Goal: Task Accomplishment & Management: Complete application form

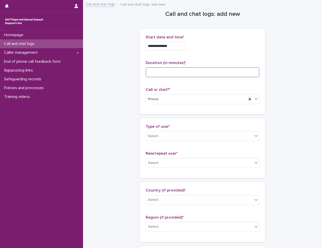
click at [161, 70] on input at bounding box center [202, 72] width 114 height 10
type input "**"
click at [219, 135] on div "Select..." at bounding box center [199, 136] width 107 height 8
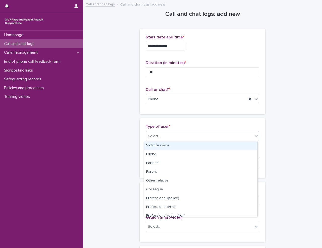
click at [213, 149] on div "Victim/survivor" at bounding box center [200, 145] width 113 height 9
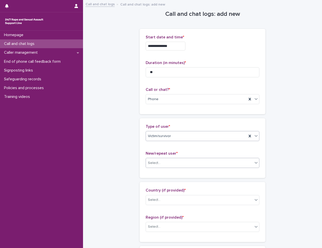
click at [156, 161] on div "Select..." at bounding box center [154, 163] width 13 height 5
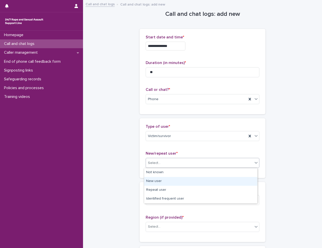
click at [157, 181] on div "New user" at bounding box center [200, 181] width 113 height 9
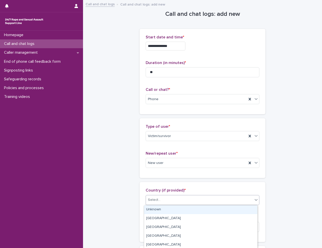
click at [185, 202] on div "Select..." at bounding box center [199, 200] width 107 height 8
drag, startPoint x: 174, startPoint y: 214, endPoint x: 172, endPoint y: 211, distance: 3.3
click at [172, 211] on div "[GEOGRAPHIC_DATA]" at bounding box center [200, 208] width 113 height 9
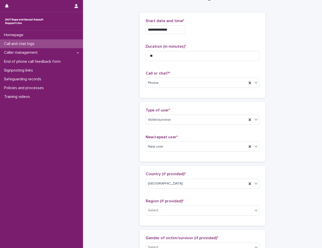
scroll to position [100, 0]
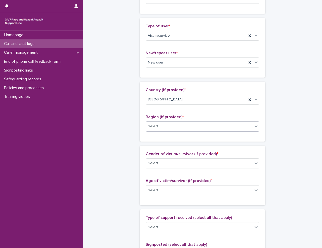
click at [170, 128] on div "Select..." at bounding box center [199, 126] width 107 height 8
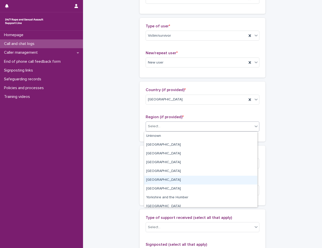
click at [170, 181] on div "[GEOGRAPHIC_DATA]" at bounding box center [200, 180] width 113 height 9
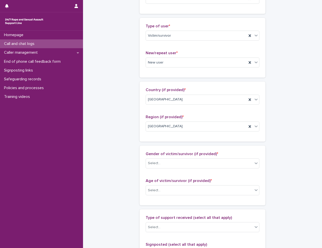
click at [129, 175] on div "**********" at bounding box center [202, 172] width 229 height 544
click at [173, 162] on div "Select..." at bounding box center [199, 163] width 107 height 8
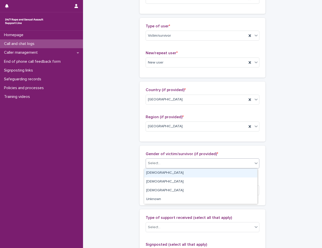
click at [173, 173] on div "[DEMOGRAPHIC_DATA]" at bounding box center [200, 173] width 113 height 9
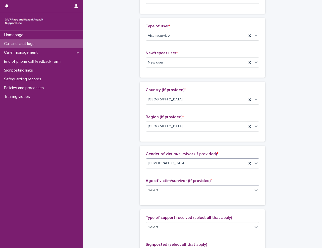
click at [169, 193] on div "Select..." at bounding box center [199, 190] width 107 height 8
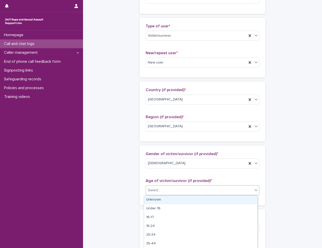
click at [169, 201] on div "Unknown" at bounding box center [200, 200] width 113 height 9
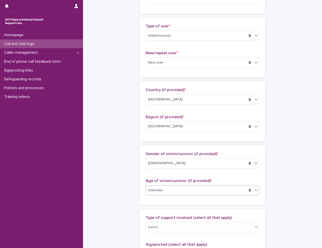
click at [114, 198] on div "**********" at bounding box center [202, 172] width 229 height 544
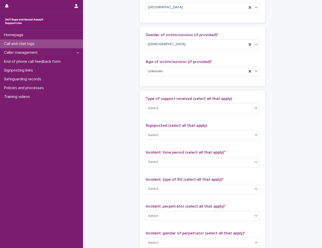
scroll to position [226, 0]
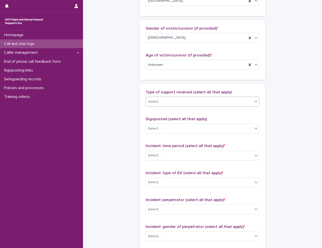
click at [167, 101] on div "Select..." at bounding box center [199, 102] width 107 height 8
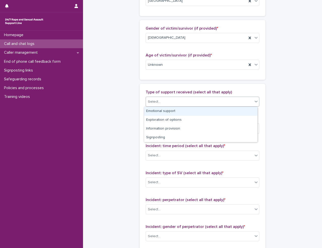
click at [171, 112] on div "Emotional support" at bounding box center [200, 111] width 113 height 9
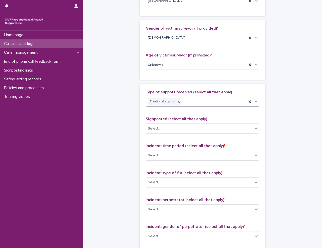
click at [191, 102] on div "Emotional support" at bounding box center [196, 101] width 101 height 9
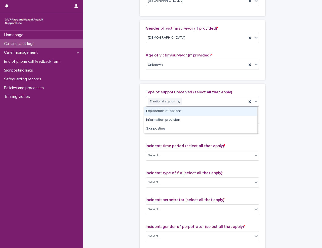
click at [190, 114] on div "Exploration of options" at bounding box center [200, 111] width 113 height 9
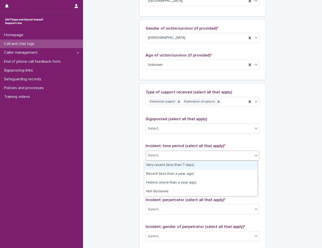
click at [158, 155] on div "Select..." at bounding box center [154, 155] width 13 height 5
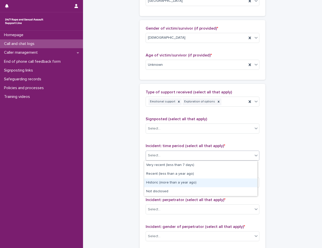
drag, startPoint x: 158, startPoint y: 168, endPoint x: 159, endPoint y: 182, distance: 14.4
click at [159, 182] on div "Historic (more than a year ago)" at bounding box center [200, 183] width 113 height 9
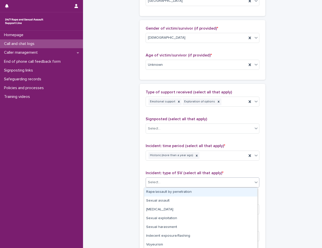
click at [165, 184] on div "Select..." at bounding box center [199, 182] width 107 height 8
click at [165, 194] on div "Rape/assault by penetration" at bounding box center [200, 192] width 113 height 9
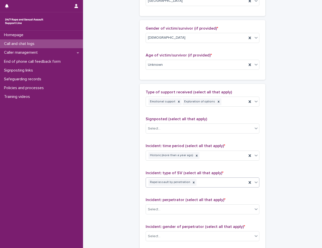
click at [133, 193] on div "**********" at bounding box center [202, 46] width 229 height 544
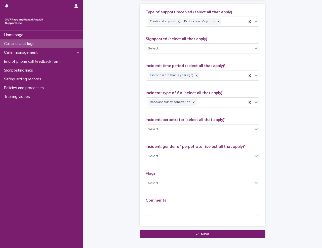
scroll to position [335, 0]
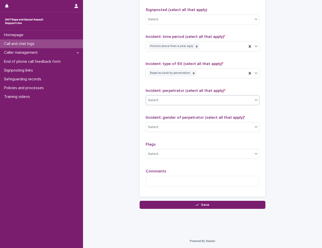
click at [171, 99] on div "Select..." at bounding box center [199, 100] width 107 height 8
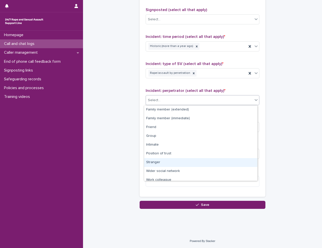
click at [176, 160] on div "Stranger" at bounding box center [200, 162] width 113 height 9
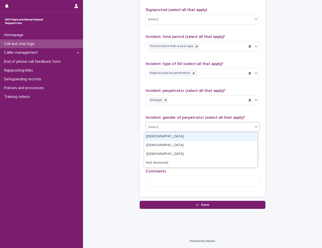
click at [174, 123] on div "Select..." at bounding box center [202, 127] width 114 height 10
click at [176, 136] on div "[DEMOGRAPHIC_DATA]" at bounding box center [200, 136] width 113 height 9
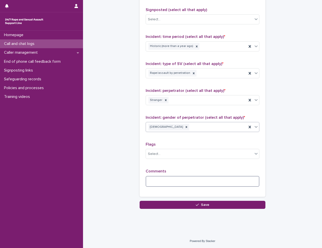
click at [171, 181] on textarea at bounding box center [202, 181] width 114 height 11
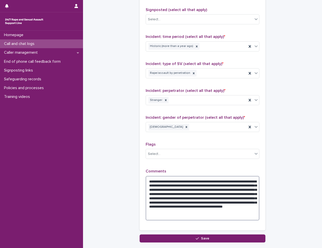
drag, startPoint x: 181, startPoint y: 185, endPoint x: 204, endPoint y: 182, distance: 22.8
click at [181, 185] on textarea "**********" at bounding box center [202, 198] width 114 height 44
drag, startPoint x: 192, startPoint y: 187, endPoint x: 257, endPoint y: 185, distance: 64.8
drag, startPoint x: 216, startPoint y: 183, endPoint x: 207, endPoint y: 206, distance: 24.1
click at [192, 170] on p "Comments" at bounding box center [202, 171] width 114 height 5
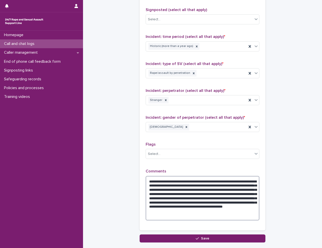
drag, startPoint x: 233, startPoint y: 190, endPoint x: 256, endPoint y: 200, distance: 25.3
click at [256, 200] on textarea "**********" at bounding box center [202, 198] width 114 height 44
click at [218, 215] on textarea "**********" at bounding box center [202, 198] width 114 height 44
type textarea "**********"
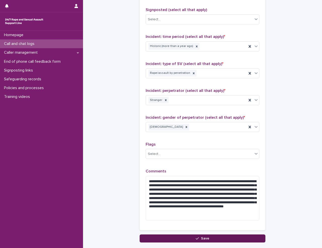
click at [217, 239] on button "Save" at bounding box center [202, 239] width 126 height 8
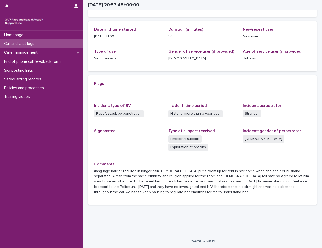
scroll to position [48, 0]
click at [25, 46] on p "Call and chat logs" at bounding box center [20, 43] width 36 height 5
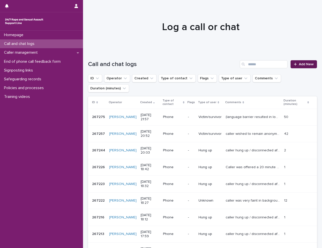
click at [298, 64] on span "Add New" at bounding box center [305, 65] width 15 height 4
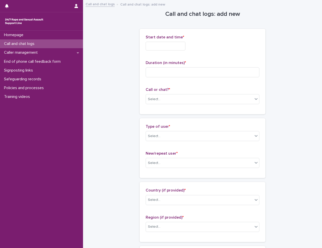
click at [164, 46] on input "text" at bounding box center [165, 46] width 40 height 9
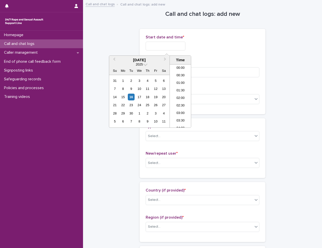
scroll to position [296, 0]
click at [178, 85] on li "21:00" at bounding box center [180, 89] width 21 height 8
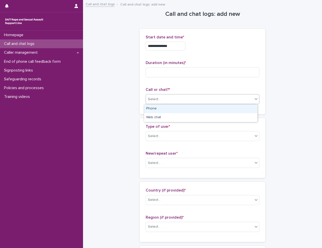
click at [172, 99] on div "Select..." at bounding box center [199, 99] width 107 height 8
click at [171, 110] on div "Phone" at bounding box center [200, 109] width 113 height 9
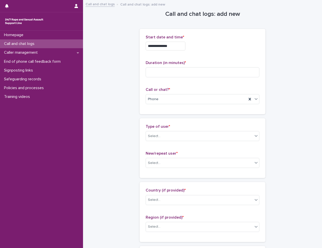
click at [182, 47] on input "**********" at bounding box center [165, 46] width 40 height 9
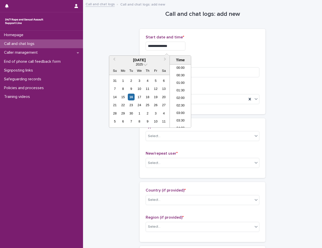
scroll to position [289, 0]
click at [183, 109] on li "22:00" at bounding box center [180, 111] width 21 height 8
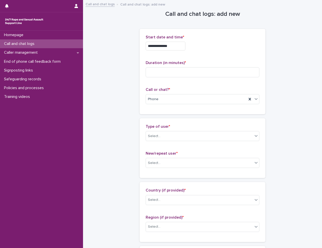
click at [182, 46] on input "**********" at bounding box center [165, 46] width 40 height 9
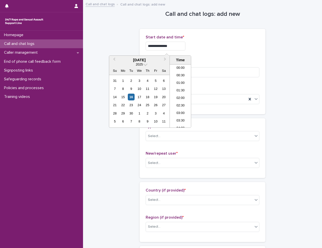
scroll to position [299, 0]
type input "**********"
click at [203, 47] on div "**********" at bounding box center [202, 46] width 114 height 9
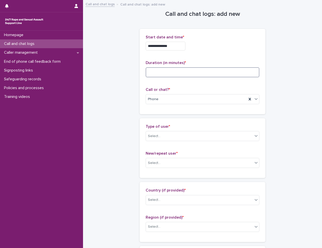
click at [176, 74] on input at bounding box center [202, 72] width 114 height 10
click at [183, 72] on input at bounding box center [202, 72] width 114 height 10
type input "*"
click at [173, 138] on div "Select..." at bounding box center [199, 136] width 107 height 8
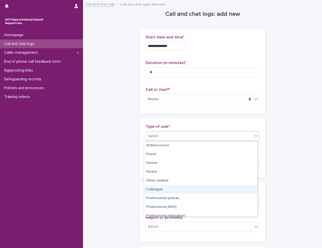
scroll to position [57, 0]
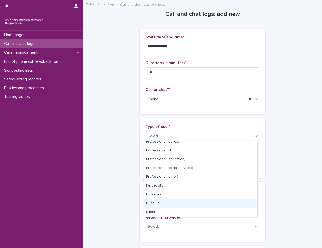
click at [174, 205] on div "Hung up" at bounding box center [200, 203] width 113 height 9
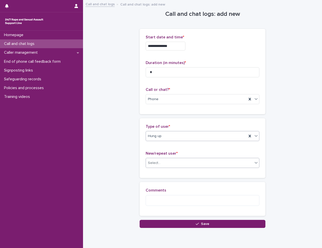
click at [164, 163] on div "Select..." at bounding box center [199, 163] width 107 height 8
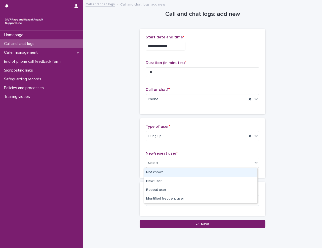
click at [162, 173] on div "Not known" at bounding box center [200, 172] width 113 height 9
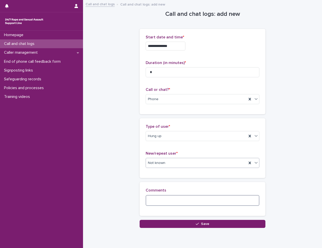
click at [158, 203] on textarea at bounding box center [202, 200] width 114 height 11
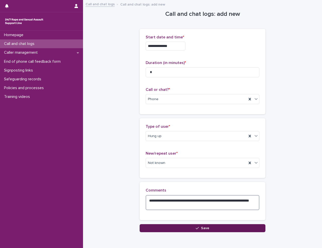
type textarea "**********"
click at [199, 227] on button "Save" at bounding box center [202, 228] width 126 height 8
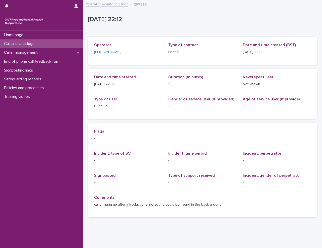
click at [37, 44] on p "Call and chat logs" at bounding box center [20, 43] width 36 height 5
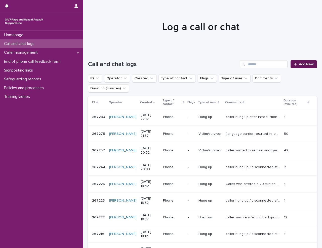
click at [307, 63] on span "Add New" at bounding box center [305, 65] width 15 height 4
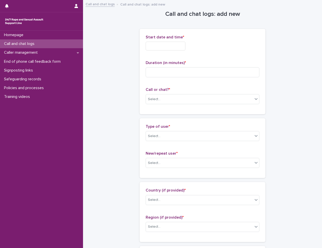
click at [180, 44] on input "text" at bounding box center [165, 46] width 40 height 9
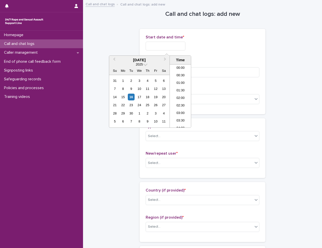
scroll to position [299, 0]
click at [184, 102] on li "22:00" at bounding box center [180, 101] width 21 height 8
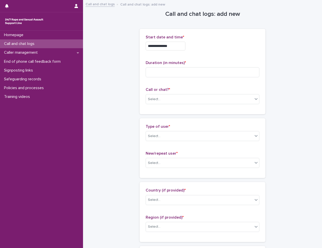
click at [179, 46] on input "**********" at bounding box center [165, 46] width 40 height 9
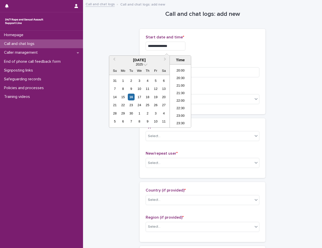
type input "**********"
click at [234, 45] on div "**********" at bounding box center [202, 46] width 114 height 9
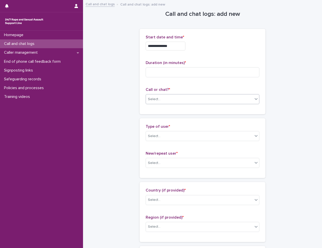
click at [151, 99] on div "Select..." at bounding box center [154, 99] width 13 height 5
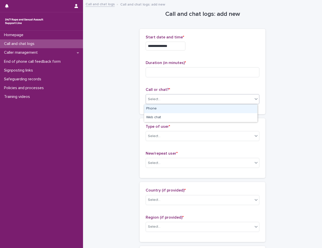
click at [166, 110] on div "Phone" at bounding box center [200, 109] width 113 height 9
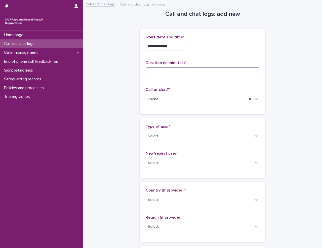
click at [171, 72] on input at bounding box center [202, 72] width 114 height 10
type input "**"
click at [189, 140] on div "Select..." at bounding box center [199, 136] width 107 height 8
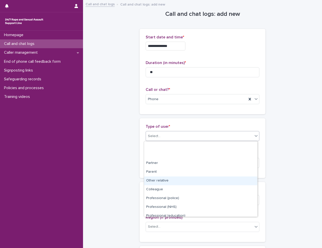
scroll to position [57, 0]
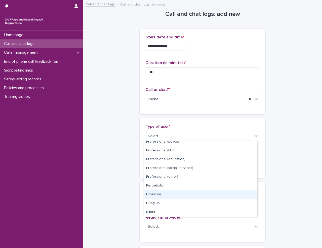
click at [170, 198] on div "Unknown" at bounding box center [200, 194] width 113 height 9
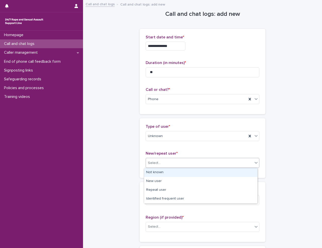
click at [176, 164] on div "Select..." at bounding box center [199, 163] width 107 height 8
click at [181, 173] on div "Not known" at bounding box center [200, 172] width 113 height 9
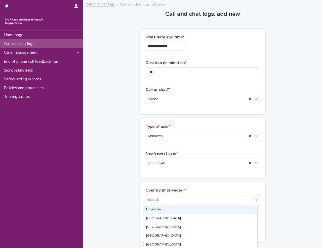
click at [175, 198] on div "Select..." at bounding box center [199, 200] width 107 height 8
click at [174, 211] on div "Unknown" at bounding box center [200, 209] width 113 height 9
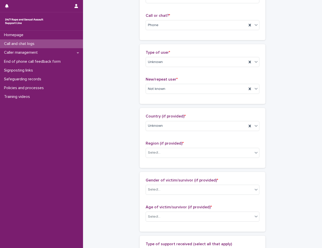
scroll to position [75, 0]
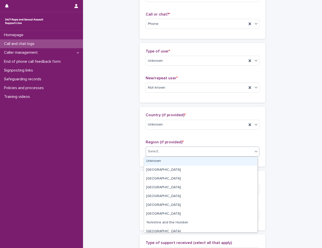
click at [182, 153] on div "Select..." at bounding box center [199, 151] width 107 height 8
click at [181, 163] on div "Unknown" at bounding box center [200, 161] width 113 height 9
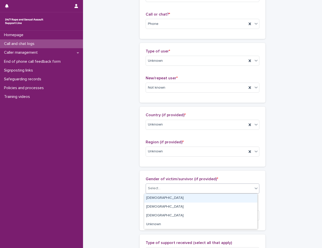
click at [172, 186] on div "Select..." at bounding box center [199, 188] width 107 height 8
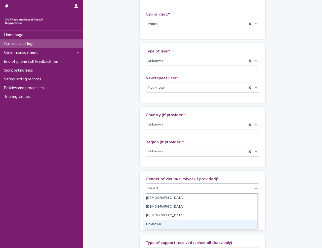
click at [168, 223] on div "Unknown" at bounding box center [200, 224] width 113 height 9
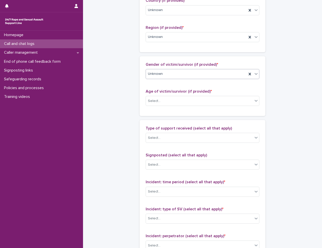
scroll to position [201, 0]
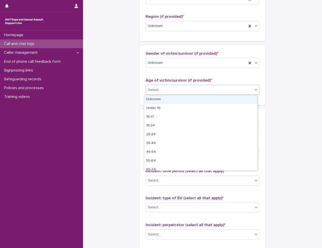
click at [168, 89] on div "Select..." at bounding box center [199, 90] width 107 height 8
click at [170, 98] on div "Unknown" at bounding box center [200, 99] width 113 height 9
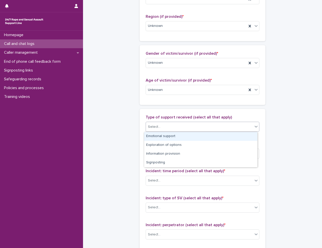
click at [170, 129] on div "Select..." at bounding box center [199, 127] width 107 height 8
click at [171, 137] on div "Emotional support" at bounding box center [200, 136] width 113 height 9
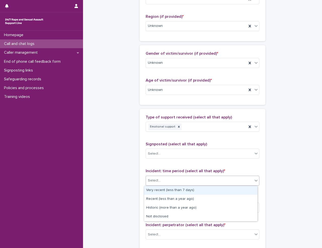
click at [163, 182] on div "Select..." at bounding box center [199, 181] width 107 height 8
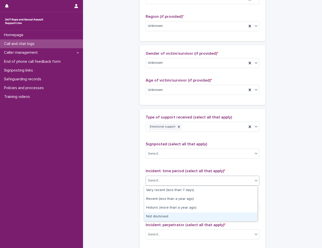
click at [168, 217] on div "Not disclosed" at bounding box center [200, 217] width 113 height 9
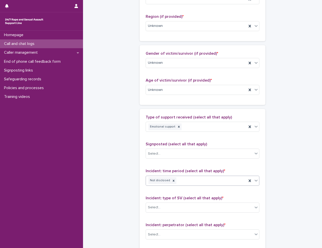
click at [129, 164] on div "**********" at bounding box center [202, 72] width 229 height 544
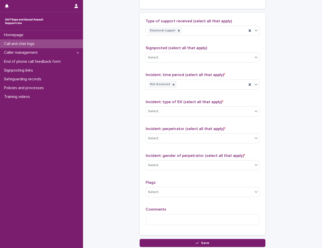
scroll to position [301, 0]
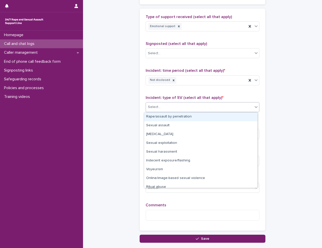
click at [177, 105] on div "Select..." at bounding box center [199, 107] width 107 height 8
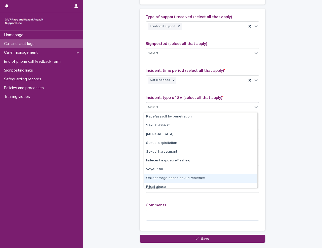
scroll to position [13, 0]
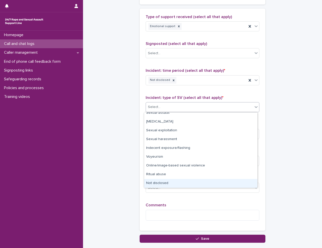
click at [171, 181] on div "Not disclosed" at bounding box center [200, 183] width 113 height 9
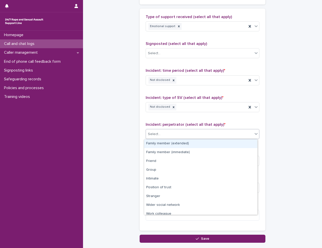
click at [173, 133] on div "Select..." at bounding box center [199, 134] width 107 height 8
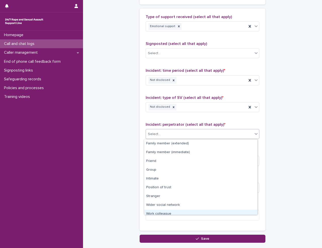
scroll to position [21, 0]
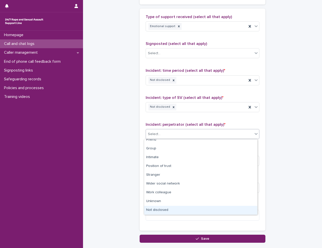
click at [164, 207] on div "Not disclosed" at bounding box center [200, 210] width 113 height 9
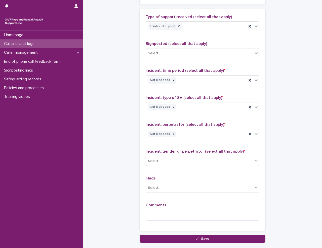
click at [172, 160] on div "Select..." at bounding box center [199, 161] width 107 height 8
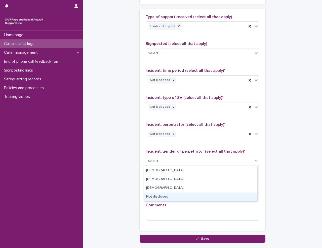
click at [168, 198] on div "Not disclosed" at bounding box center [200, 197] width 113 height 9
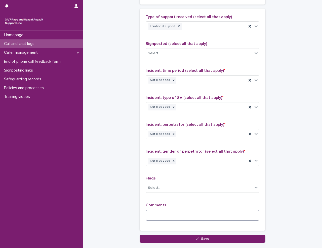
click at [167, 217] on textarea at bounding box center [202, 215] width 114 height 11
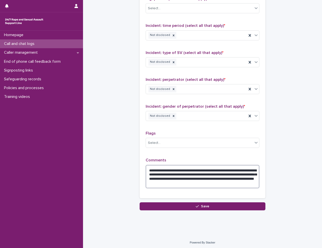
scroll to position [348, 0]
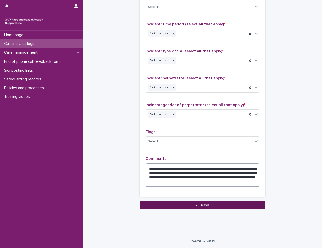
type textarea "**********"
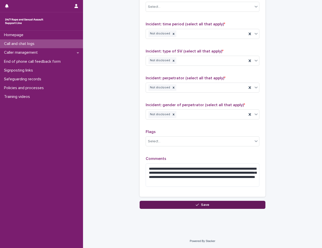
click at [202, 205] on span "Save" at bounding box center [205, 205] width 8 height 4
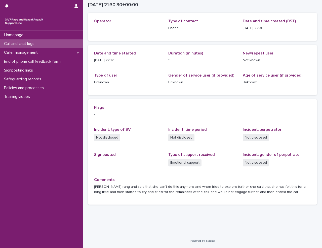
scroll to position [24, 0]
click at [31, 46] on p "Call and chat logs" at bounding box center [20, 43] width 36 height 5
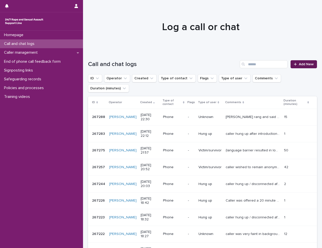
click at [297, 67] on link "Add New" at bounding box center [303, 64] width 26 height 8
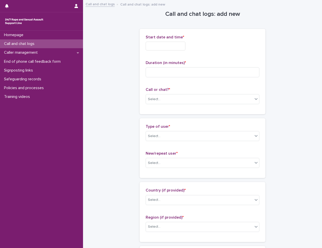
click at [184, 46] on input "text" at bounding box center [165, 46] width 40 height 9
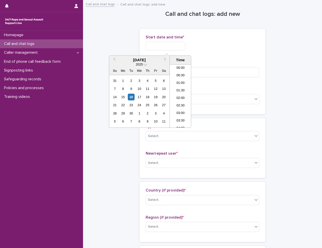
scroll to position [299, 0]
click at [179, 110] on li "22:30" at bounding box center [180, 109] width 21 height 8
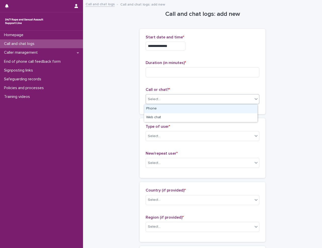
click at [163, 99] on div "Select..." at bounding box center [199, 99] width 107 height 8
click at [161, 111] on div "Phone" at bounding box center [200, 109] width 113 height 9
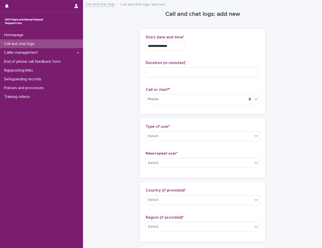
click at [179, 47] on input "**********" at bounding box center [165, 46] width 40 height 9
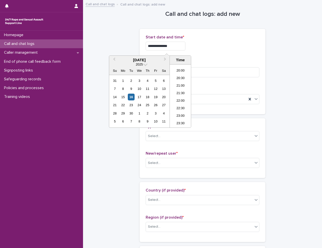
type input "**********"
click at [221, 49] on div "**********" at bounding box center [202, 46] width 114 height 9
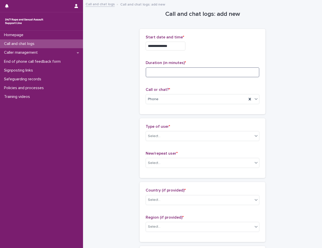
click at [162, 72] on input at bounding box center [202, 72] width 114 height 10
type input "*"
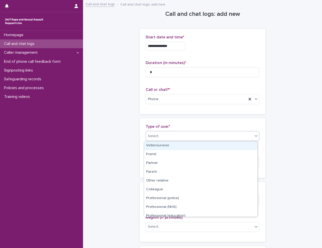
click at [176, 137] on div "Select..." at bounding box center [199, 136] width 107 height 8
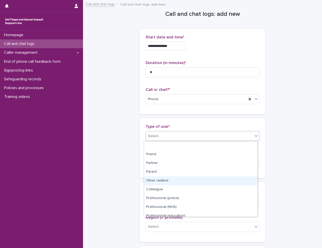
scroll to position [57, 0]
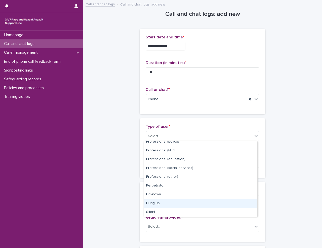
click at [186, 207] on div "Hung up" at bounding box center [200, 203] width 113 height 9
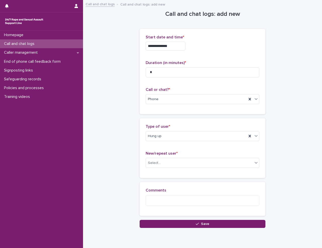
click at [123, 186] on div "**********" at bounding box center [202, 115] width 229 height 228
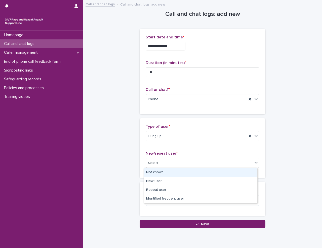
click at [159, 162] on div "Select..." at bounding box center [199, 163] width 107 height 8
click at [167, 174] on div "Not known" at bounding box center [200, 172] width 113 height 9
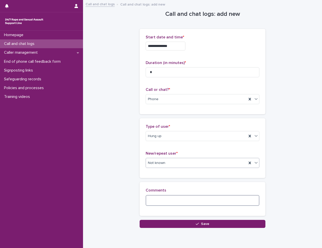
click at [177, 197] on textarea at bounding box center [202, 200] width 114 height 11
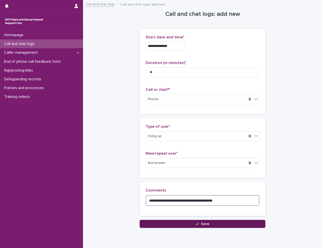
type textarea "**********"
click at [196, 221] on button "Save" at bounding box center [202, 224] width 126 height 8
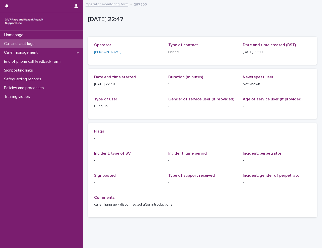
click at [49, 44] on div "Call and chat logs" at bounding box center [41, 43] width 83 height 9
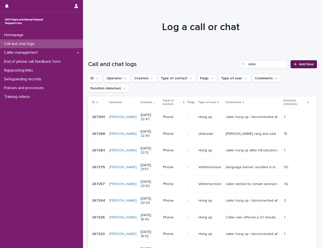
click at [305, 64] on span "Add New" at bounding box center [305, 65] width 15 height 4
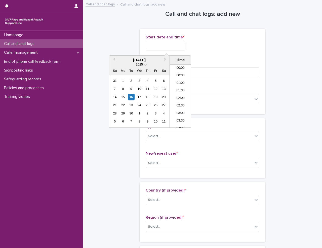
click at [156, 43] on input "text" at bounding box center [165, 46] width 40 height 9
click at [180, 107] on li "22:30" at bounding box center [180, 109] width 21 height 8
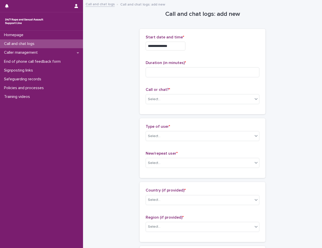
click at [177, 44] on input "**********" at bounding box center [165, 46] width 40 height 9
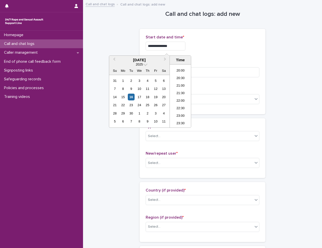
type input "**********"
click at [239, 50] on div "**********" at bounding box center [202, 45] width 114 height 20
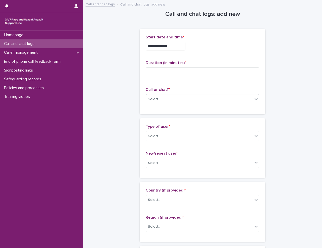
click at [183, 103] on div "Select..." at bounding box center [199, 99] width 107 height 8
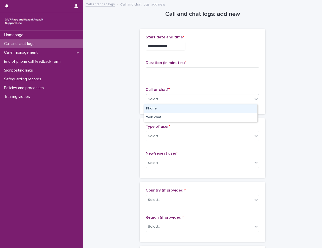
click at [181, 109] on div "Phone" at bounding box center [200, 109] width 113 height 9
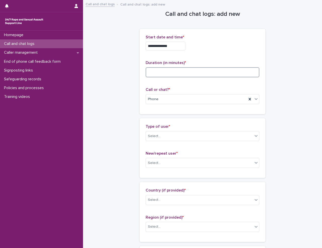
click at [172, 72] on input at bounding box center [202, 72] width 114 height 10
type input "*"
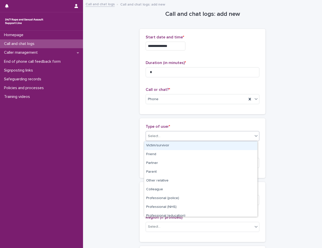
click at [165, 139] on div "Select..." at bounding box center [199, 136] width 107 height 8
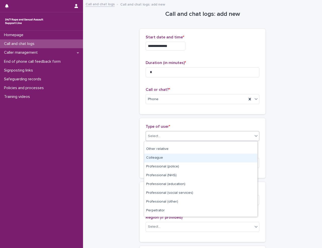
scroll to position [57, 0]
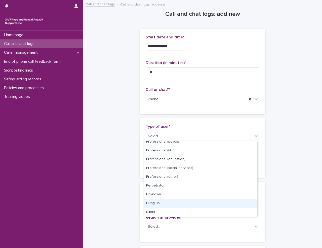
click at [169, 204] on div "Hung up" at bounding box center [200, 203] width 113 height 9
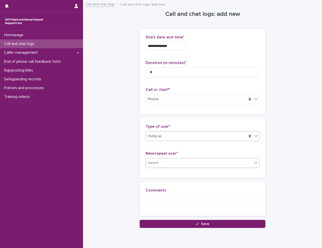
click at [169, 160] on div "Select..." at bounding box center [199, 163] width 107 height 8
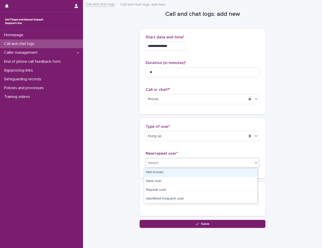
click at [167, 172] on div "Not known" at bounding box center [200, 172] width 113 height 9
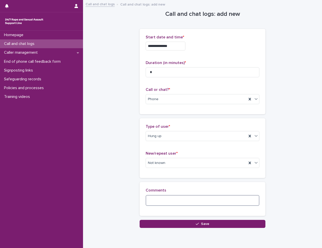
click at [166, 199] on textarea at bounding box center [202, 200] width 114 height 11
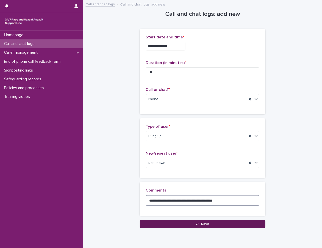
type textarea "**********"
click at [215, 227] on button "Save" at bounding box center [202, 224] width 126 height 8
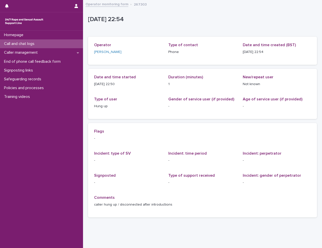
click at [43, 45] on div "Call and chat logs" at bounding box center [41, 43] width 83 height 9
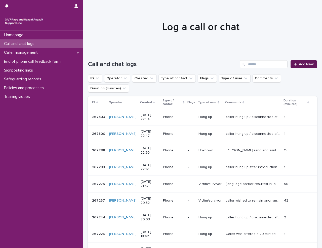
click at [303, 63] on span "Add New" at bounding box center [305, 65] width 15 height 4
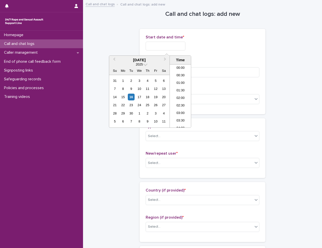
click at [164, 46] on input "text" at bounding box center [165, 46] width 40 height 9
click at [170, 43] on input "text" at bounding box center [165, 46] width 40 height 9
click at [181, 117] on li "23:00" at bounding box center [180, 117] width 21 height 8
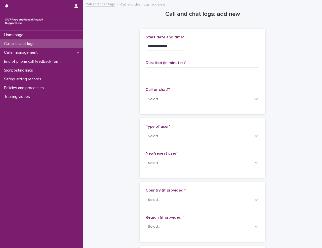
click at [177, 45] on input "**********" at bounding box center [165, 46] width 40 height 9
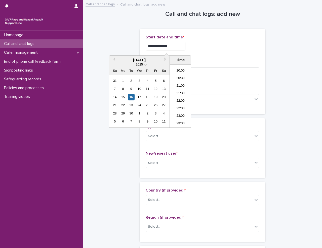
type input "**********"
click at [210, 48] on div "**********" at bounding box center [202, 46] width 114 height 9
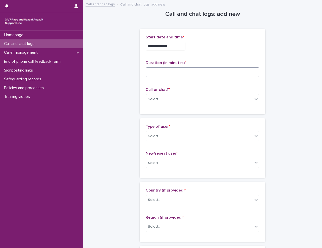
click at [160, 70] on input at bounding box center [202, 72] width 114 height 10
type input "*"
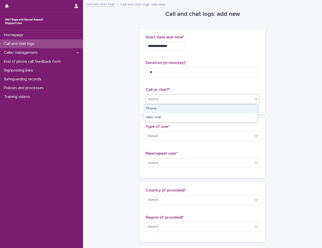
click at [161, 101] on div "Select..." at bounding box center [199, 99] width 107 height 8
click at [162, 111] on div "Phone" at bounding box center [200, 109] width 113 height 9
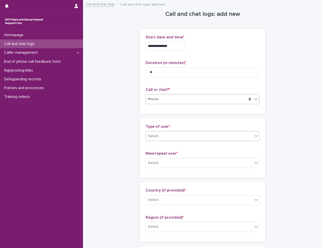
click at [159, 138] on div "Select..." at bounding box center [199, 136] width 107 height 8
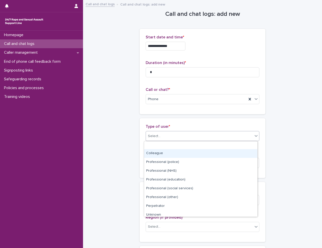
scroll to position [57, 0]
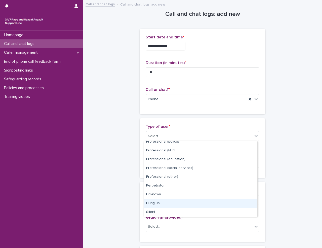
click at [157, 203] on div "Hung up" at bounding box center [200, 203] width 113 height 9
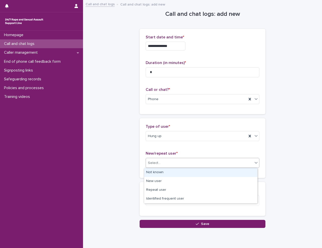
click at [170, 162] on div "Select..." at bounding box center [199, 163] width 107 height 8
click at [170, 173] on div "Not known" at bounding box center [200, 172] width 113 height 9
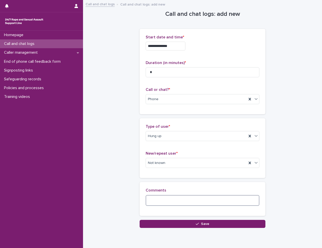
click at [168, 202] on textarea at bounding box center [202, 200] width 114 height 11
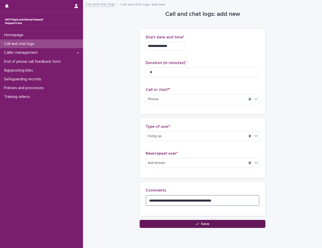
type textarea "**********"
click at [181, 226] on button "Save" at bounding box center [202, 224] width 126 height 8
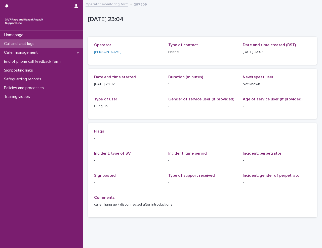
click at [18, 48] on div "Call and chat logs" at bounding box center [41, 43] width 83 height 9
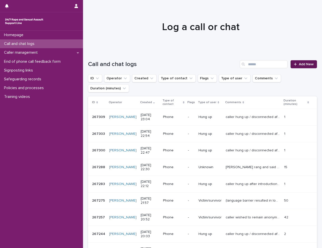
click at [298, 65] on span "Add New" at bounding box center [305, 65] width 15 height 4
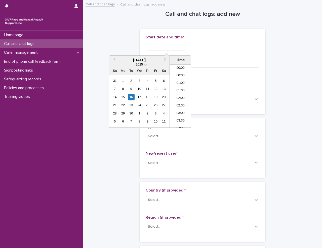
scroll to position [299, 0]
click at [158, 47] on input "text" at bounding box center [165, 46] width 40 height 9
click at [226, 43] on div at bounding box center [202, 46] width 114 height 9
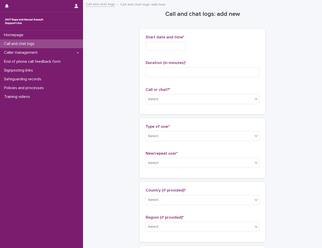
click at [174, 46] on input "text" at bounding box center [165, 46] width 40 height 9
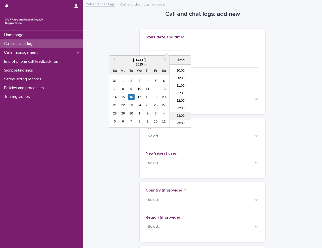
click at [181, 115] on li "23:00" at bounding box center [180, 117] width 21 height 8
click at [176, 48] on input "**********" at bounding box center [165, 46] width 40 height 9
type input "**********"
click at [223, 53] on div "**********" at bounding box center [202, 45] width 114 height 20
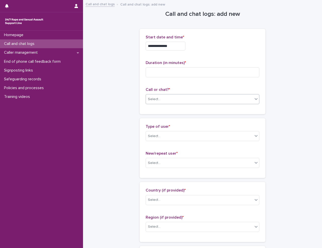
click at [171, 101] on div "Select..." at bounding box center [199, 99] width 107 height 8
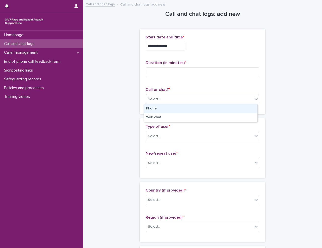
click at [169, 110] on div "Phone" at bounding box center [200, 109] width 113 height 9
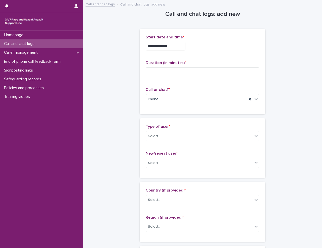
click at [159, 134] on div "Select..." at bounding box center [199, 136] width 107 height 8
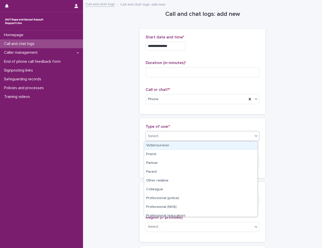
click at [159, 134] on div "Select..." at bounding box center [199, 136] width 107 height 8
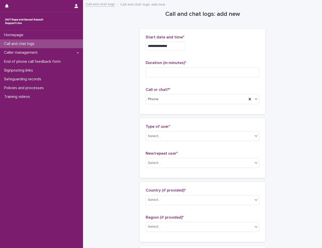
drag, startPoint x: 108, startPoint y: 89, endPoint x: 106, endPoint y: 77, distance: 12.6
click at [155, 75] on input at bounding box center [202, 72] width 114 height 10
drag, startPoint x: 156, startPoint y: 74, endPoint x: 154, endPoint y: 72, distance: 3.0
click at [156, 74] on input at bounding box center [202, 72] width 114 height 10
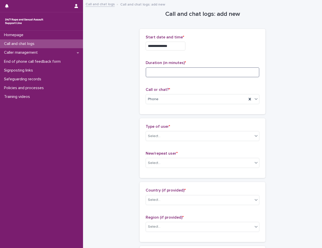
type input "*"
click at [164, 135] on div "Select..." at bounding box center [199, 136] width 107 height 8
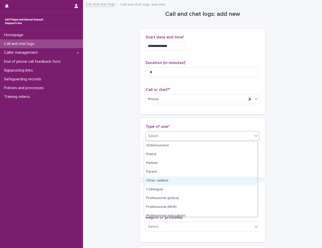
scroll to position [57, 0]
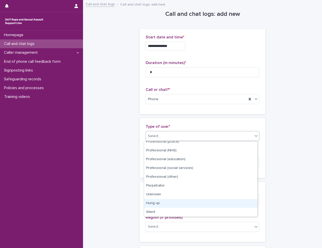
click at [167, 204] on div "Hung up" at bounding box center [200, 203] width 113 height 9
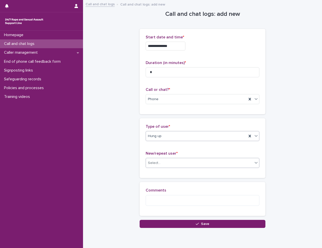
click at [180, 162] on div "Select..." at bounding box center [199, 163] width 107 height 8
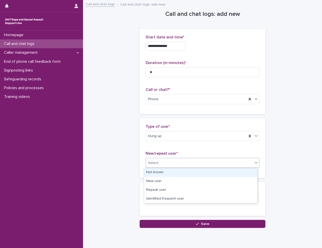
click at [174, 174] on div "Not known" at bounding box center [200, 172] width 113 height 9
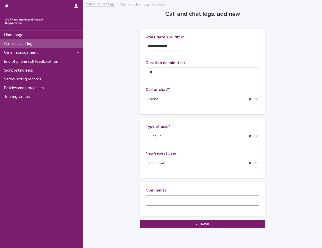
click at [160, 199] on textarea at bounding box center [202, 200] width 114 height 11
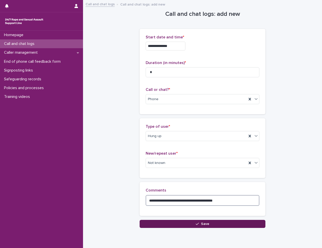
type textarea "**********"
click at [193, 223] on button "Save" at bounding box center [202, 224] width 126 height 8
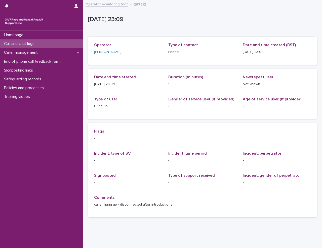
click at [20, 45] on p "Call and chat logs" at bounding box center [20, 43] width 36 height 5
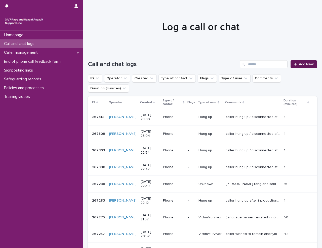
click at [307, 66] on link "Add New" at bounding box center [303, 64] width 26 height 8
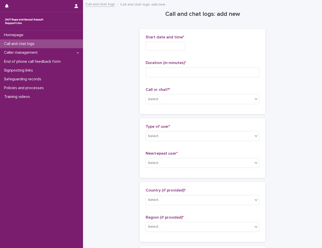
click at [169, 46] on input "text" at bounding box center [165, 46] width 40 height 9
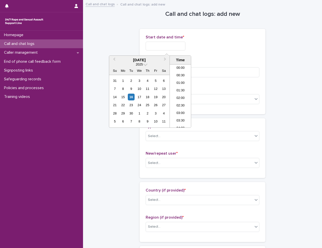
scroll to position [299, 0]
click at [184, 116] on li "23:00" at bounding box center [180, 117] width 21 height 8
click at [176, 46] on input "**********" at bounding box center [165, 46] width 40 height 9
type input "**********"
click at [199, 48] on div "**********" at bounding box center [202, 46] width 114 height 9
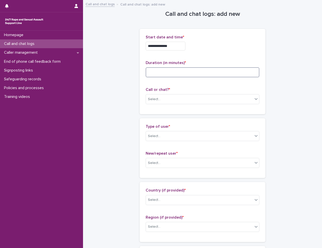
click at [160, 75] on input at bounding box center [202, 72] width 114 height 10
type input "*"
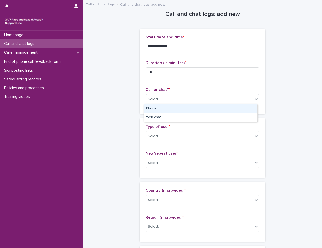
click at [171, 103] on div "Select..." at bounding box center [199, 99] width 107 height 8
click at [172, 110] on div "Phone" at bounding box center [200, 109] width 113 height 9
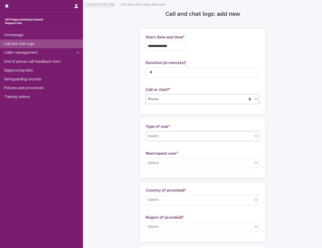
click at [163, 133] on div "Select..." at bounding box center [199, 136] width 107 height 8
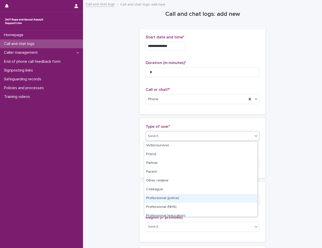
scroll to position [57, 0]
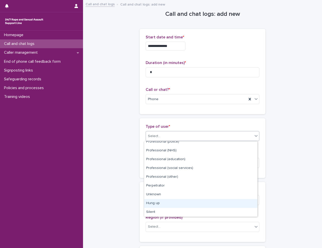
click at [166, 202] on div "Hung up" at bounding box center [200, 203] width 113 height 9
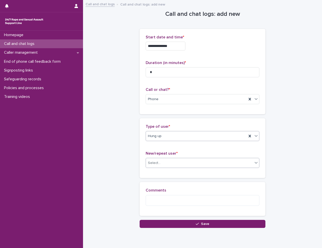
click at [175, 165] on div "Select..." at bounding box center [199, 163] width 107 height 8
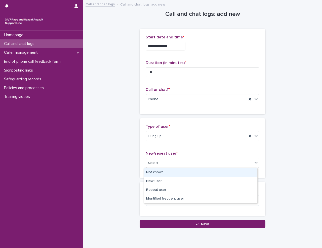
click at [173, 174] on div "Not known" at bounding box center [200, 172] width 113 height 9
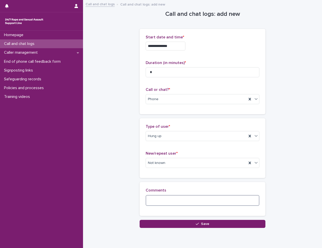
click at [158, 202] on textarea at bounding box center [202, 200] width 114 height 11
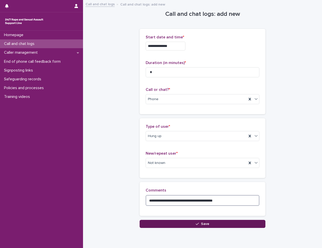
type textarea "**********"
click at [220, 227] on button "Save" at bounding box center [202, 224] width 126 height 8
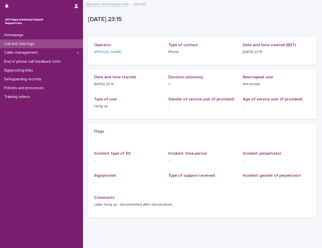
click at [46, 45] on div "Call and chat logs" at bounding box center [41, 43] width 83 height 9
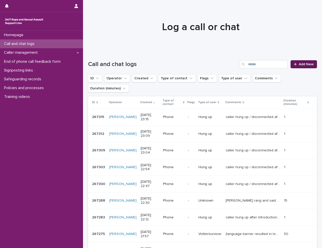
click at [298, 63] on span "Add New" at bounding box center [305, 65] width 15 height 4
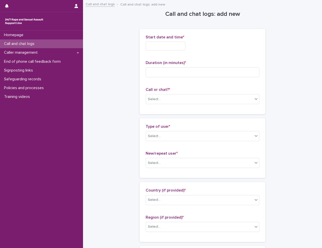
click at [167, 46] on input "text" at bounding box center [165, 46] width 40 height 9
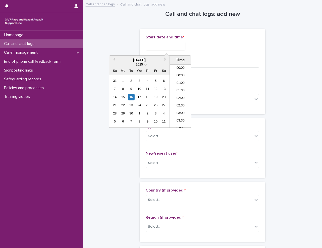
scroll to position [299, 0]
click at [177, 123] on li "23:30" at bounding box center [180, 124] width 21 height 8
click at [176, 46] on input "**********" at bounding box center [165, 46] width 40 height 9
type input "**********"
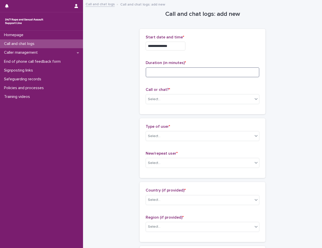
click at [163, 74] on input at bounding box center [202, 72] width 114 height 10
type input "*"
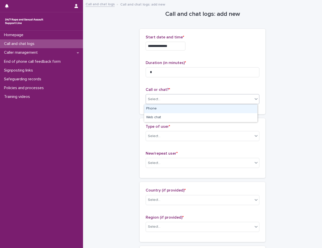
click at [168, 99] on div "Select..." at bounding box center [199, 99] width 107 height 8
click at [170, 111] on div "Phone" at bounding box center [200, 109] width 113 height 9
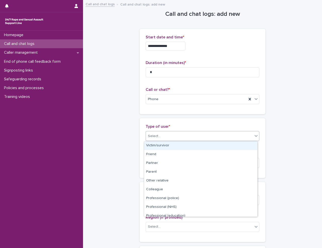
click at [150, 137] on div "Select..." at bounding box center [154, 136] width 13 height 5
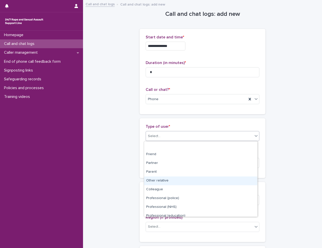
scroll to position [57, 0]
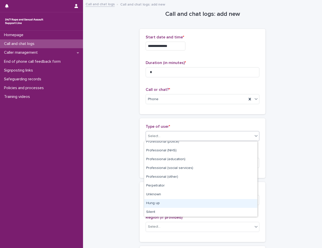
drag, startPoint x: 164, startPoint y: 209, endPoint x: 165, endPoint y: 202, distance: 6.9
click at [165, 202] on div "Hung up" at bounding box center [200, 203] width 113 height 9
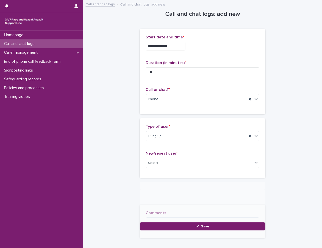
click at [121, 169] on div "**********" at bounding box center [202, 116] width 229 height 230
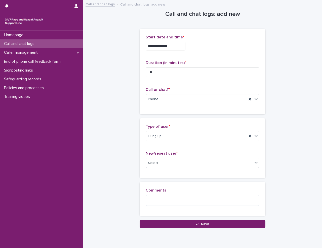
click at [167, 163] on div "Select..." at bounding box center [199, 163] width 107 height 8
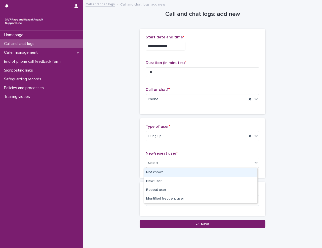
click at [167, 173] on div "Not known" at bounding box center [200, 172] width 113 height 9
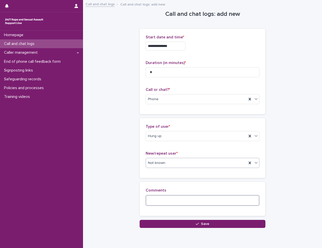
click at [166, 202] on textarea at bounding box center [202, 200] width 114 height 11
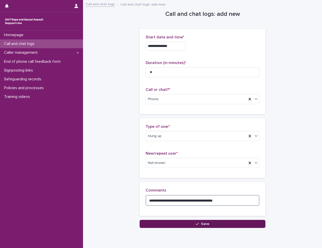
type textarea "**********"
click at [237, 224] on button "Save" at bounding box center [202, 224] width 126 height 8
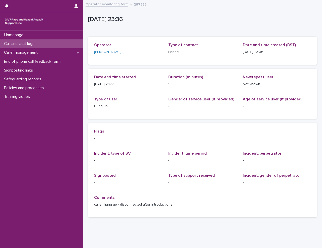
click at [27, 47] on div "Call and chat logs" at bounding box center [41, 43] width 83 height 9
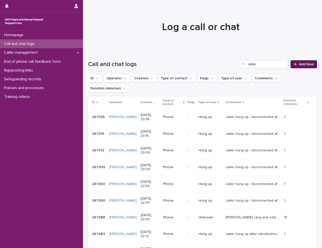
click at [298, 65] on span "Add New" at bounding box center [305, 65] width 15 height 4
